Goal: Task Accomplishment & Management: Use online tool/utility

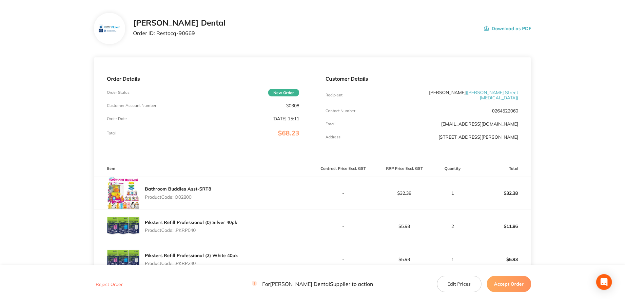
scroll to position [29, 0]
click at [511, 285] on button "Accept Order" at bounding box center [509, 284] width 45 height 16
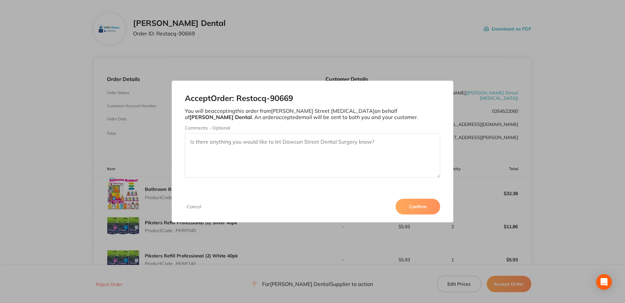
click at [418, 207] on button "Confirm" at bounding box center [417, 207] width 45 height 16
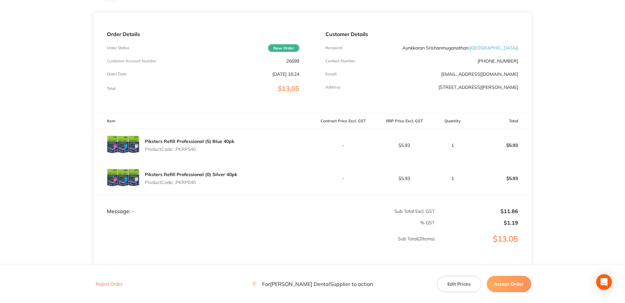
scroll to position [98, 0]
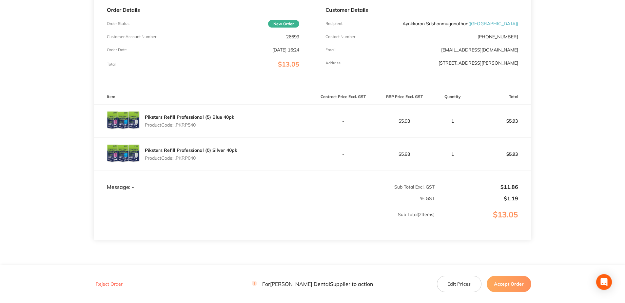
click at [512, 285] on button "Accept Order" at bounding box center [509, 284] width 45 height 16
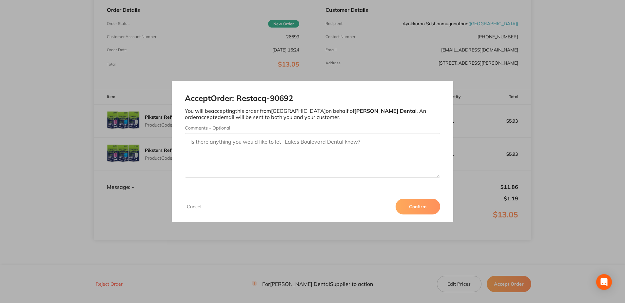
click at [413, 206] on button "Confirm" at bounding box center [417, 207] width 45 height 16
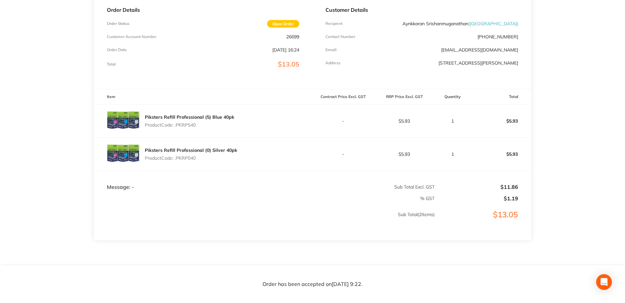
scroll to position [0, 0]
